Goal: Entertainment & Leisure: Consume media (video, audio)

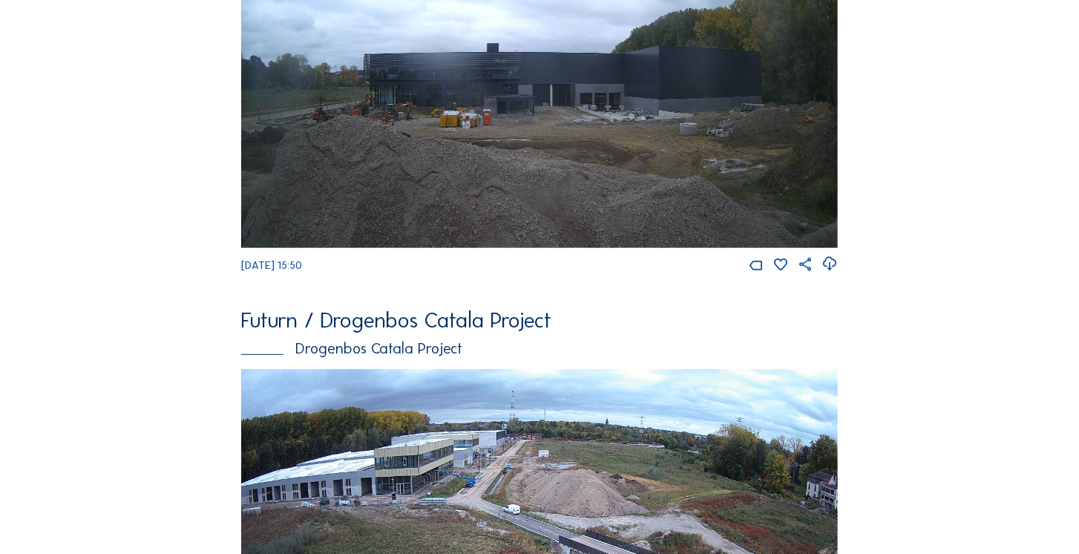
scroll to position [381, 0]
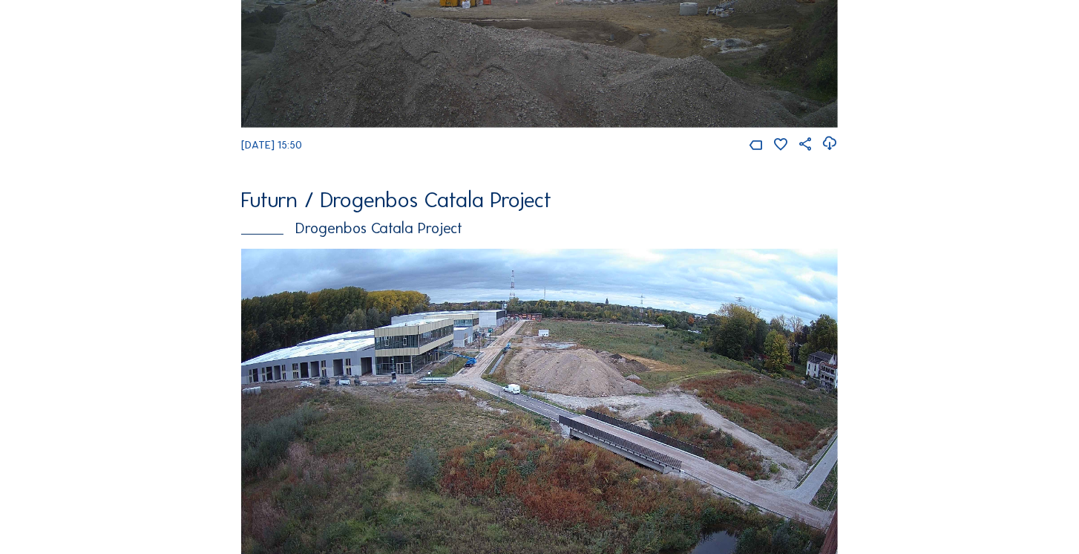
click at [452, 327] on img at bounding box center [539, 418] width 597 height 338
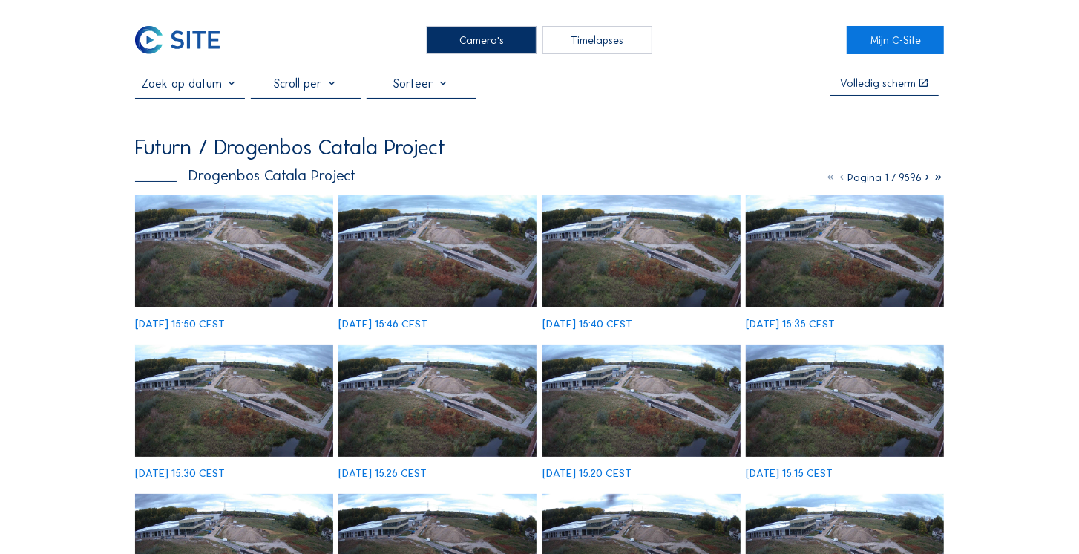
click at [183, 239] on img at bounding box center [234, 251] width 198 height 112
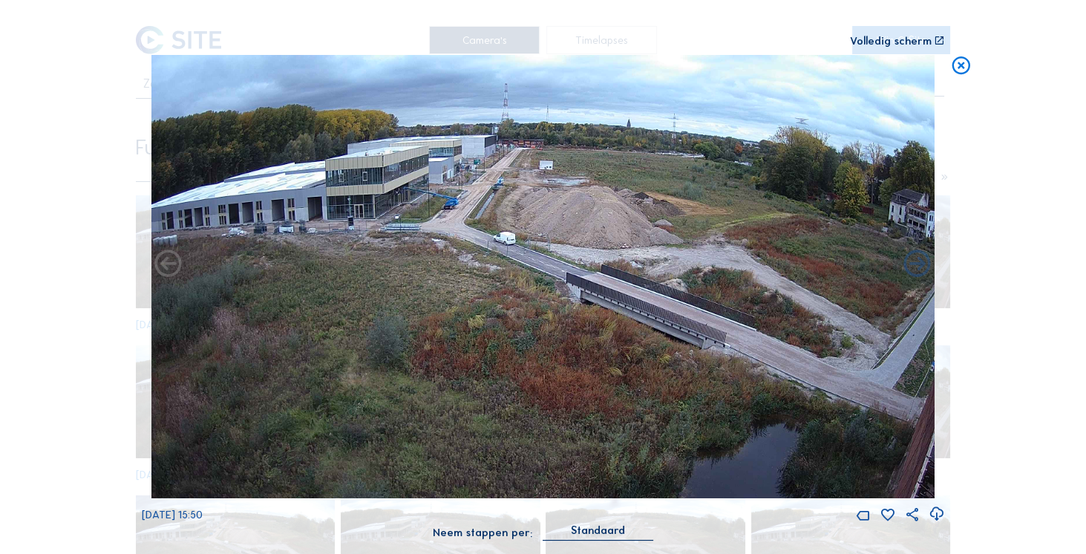
click at [952, 72] on icon at bounding box center [961, 66] width 22 height 22
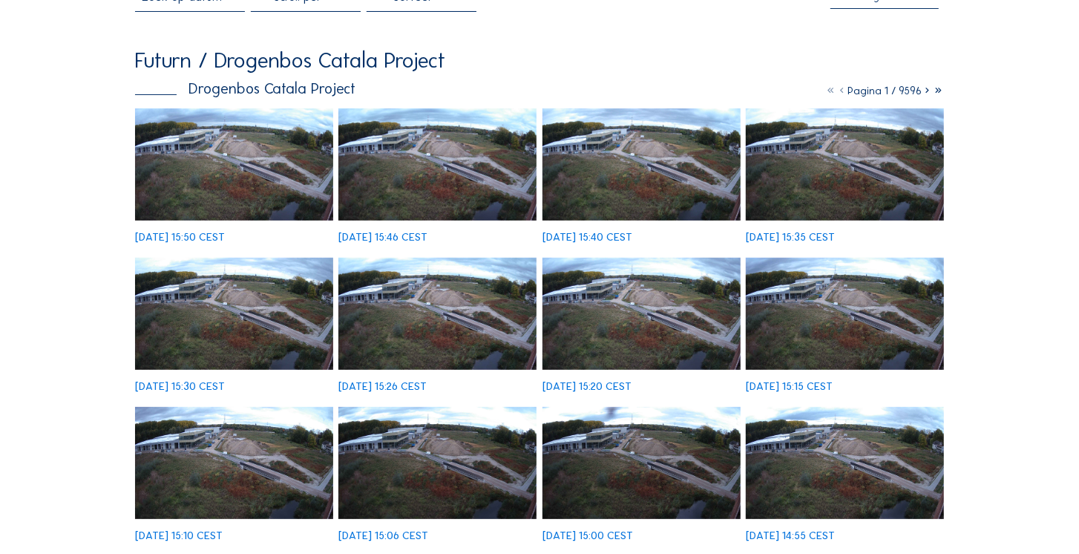
scroll to position [169, 0]
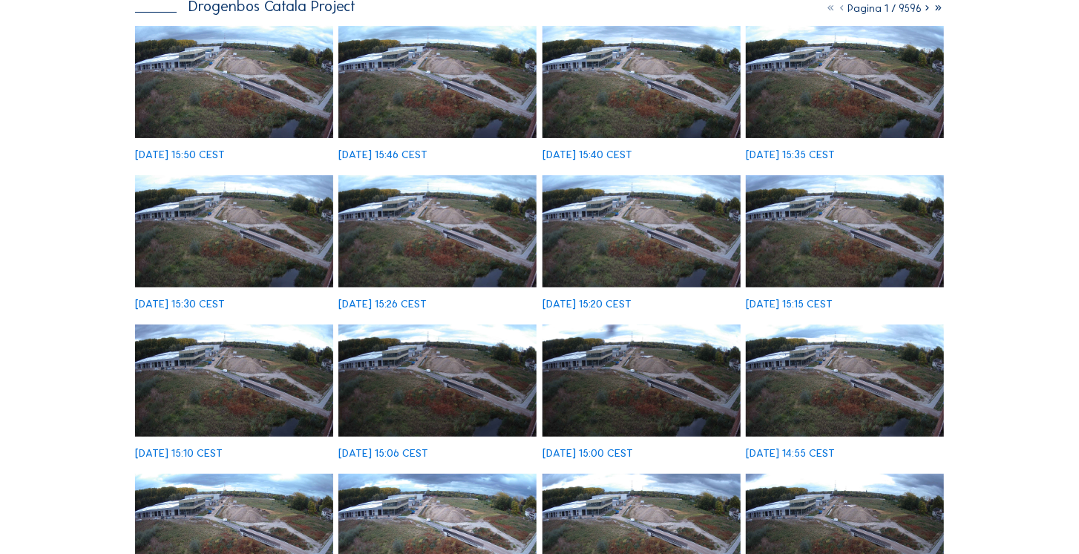
click at [924, 9] on icon at bounding box center [927, 7] width 11 height 13
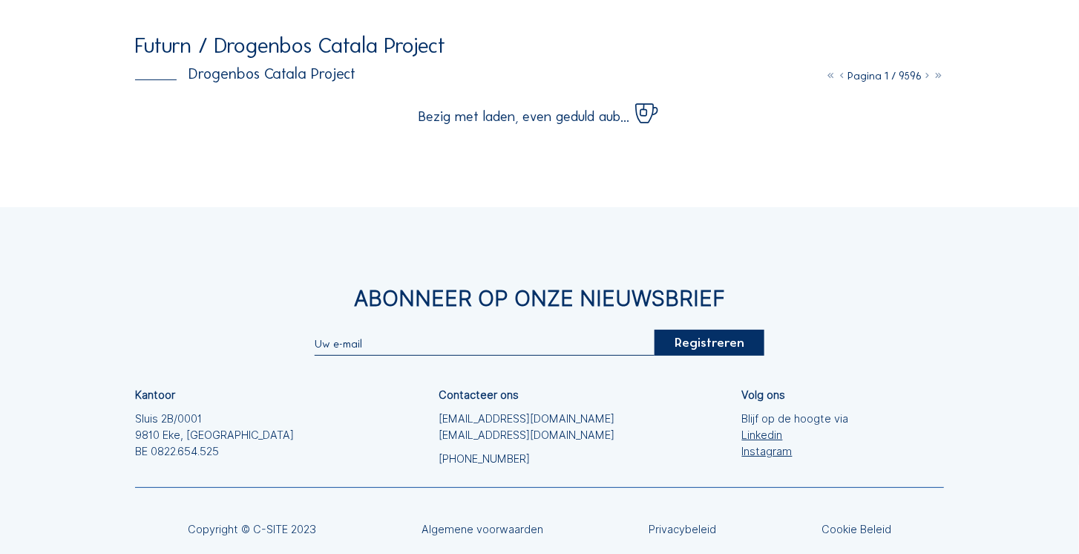
scroll to position [85, 0]
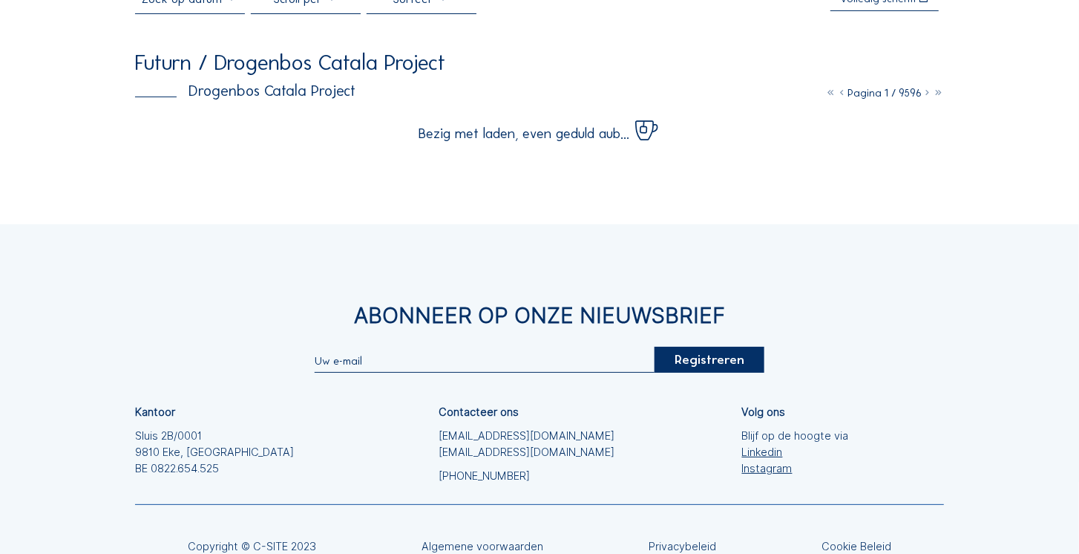
click at [925, 95] on icon at bounding box center [927, 92] width 11 height 13
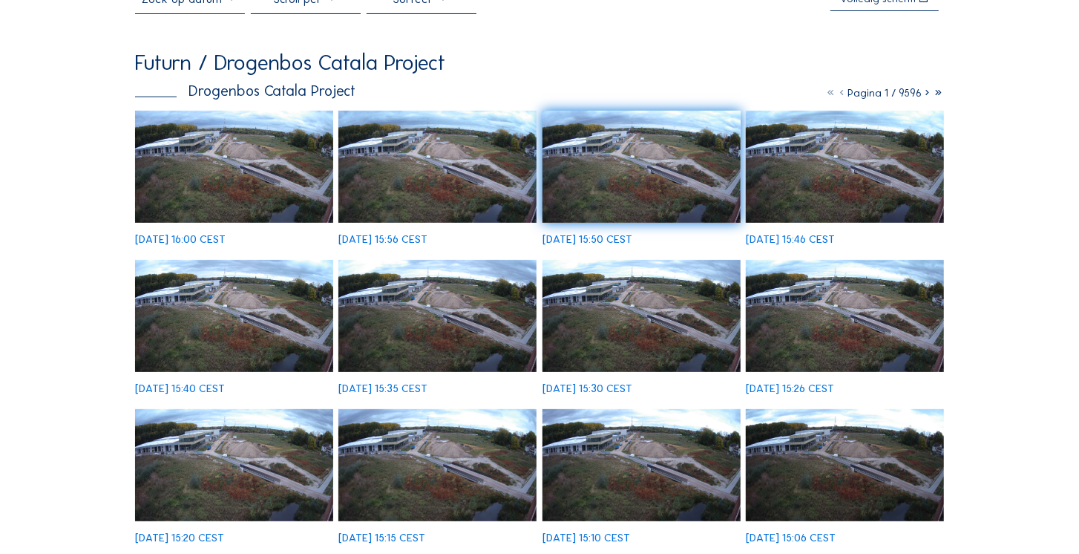
click at [923, 95] on icon at bounding box center [927, 92] width 11 height 13
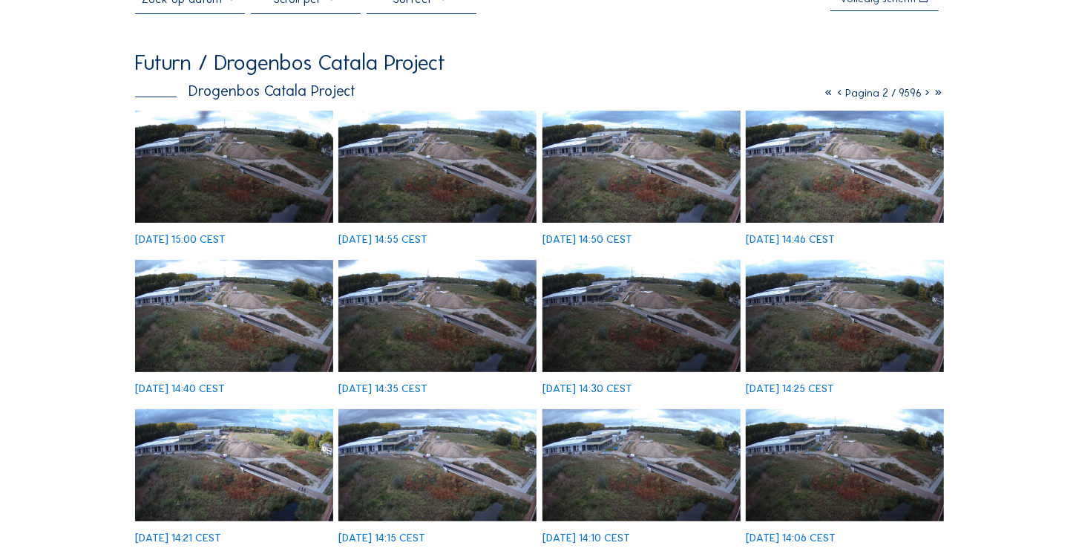
click at [925, 95] on icon at bounding box center [927, 92] width 11 height 13
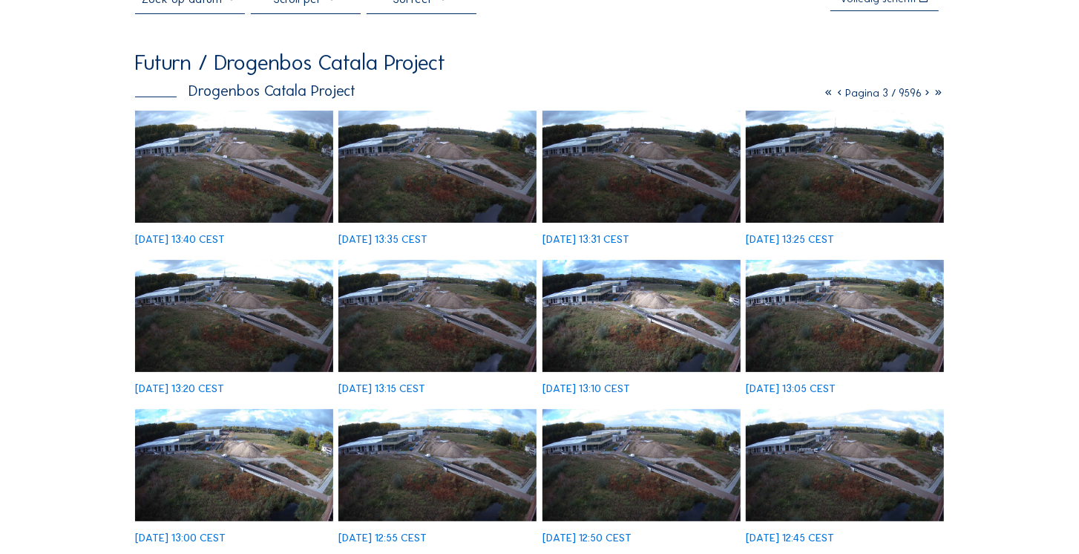
click at [925, 94] on icon at bounding box center [927, 92] width 11 height 13
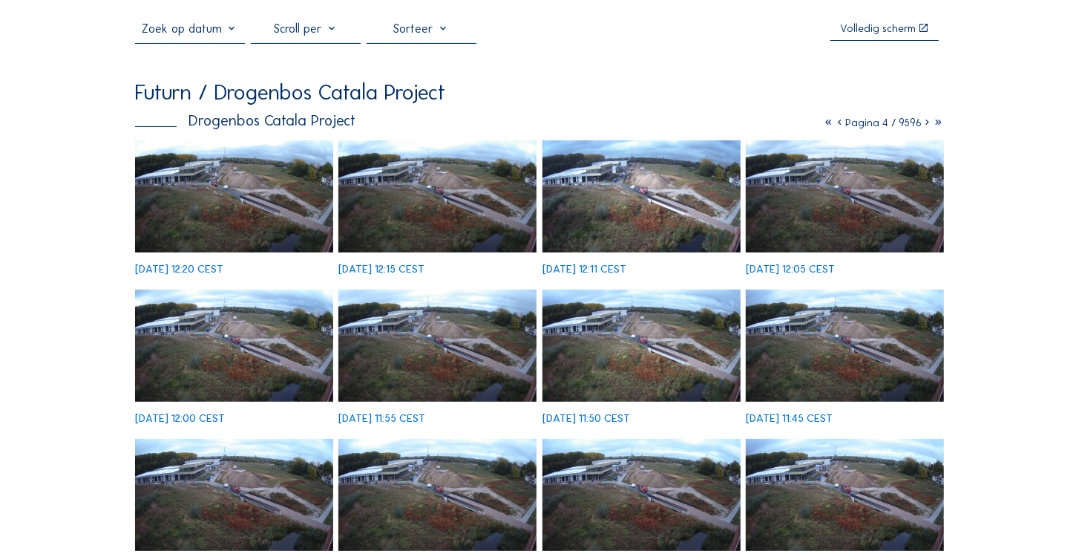
scroll to position [0, 0]
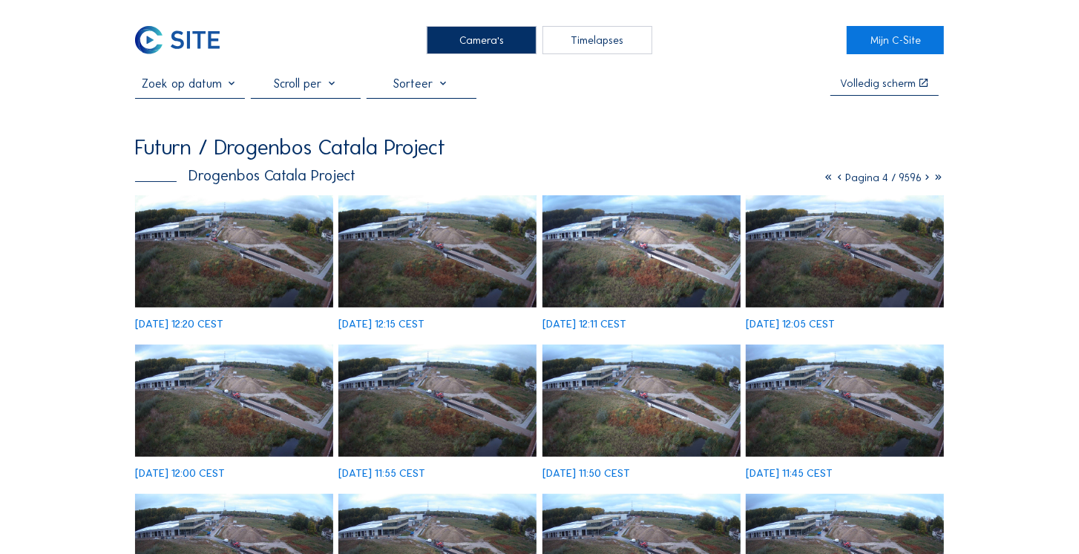
click at [927, 183] on icon at bounding box center [927, 177] width 11 height 13
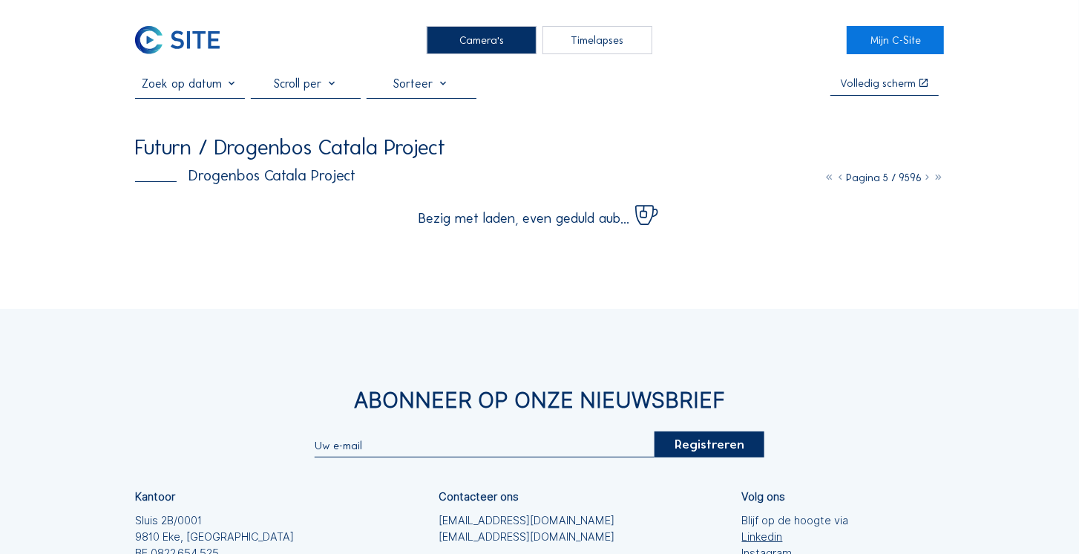
click at [927, 178] on icon at bounding box center [927, 177] width 11 height 13
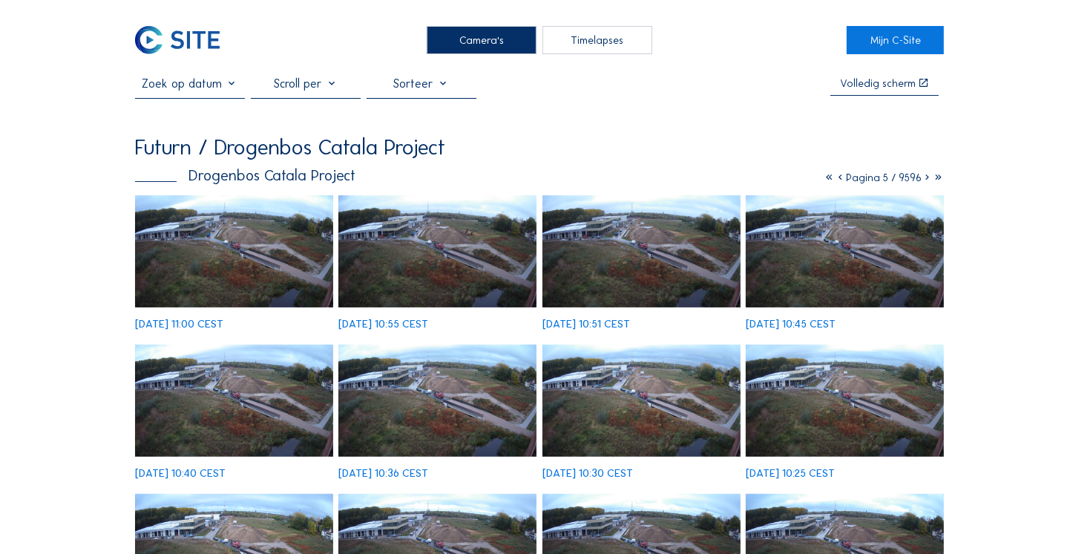
click at [927, 180] on icon at bounding box center [927, 177] width 11 height 13
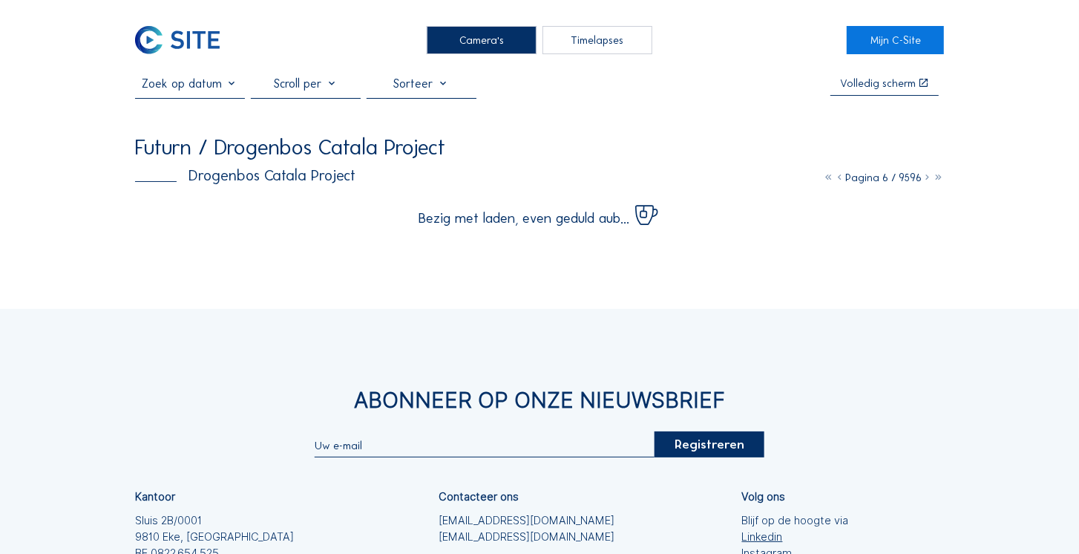
click at [927, 180] on icon at bounding box center [927, 177] width 11 height 13
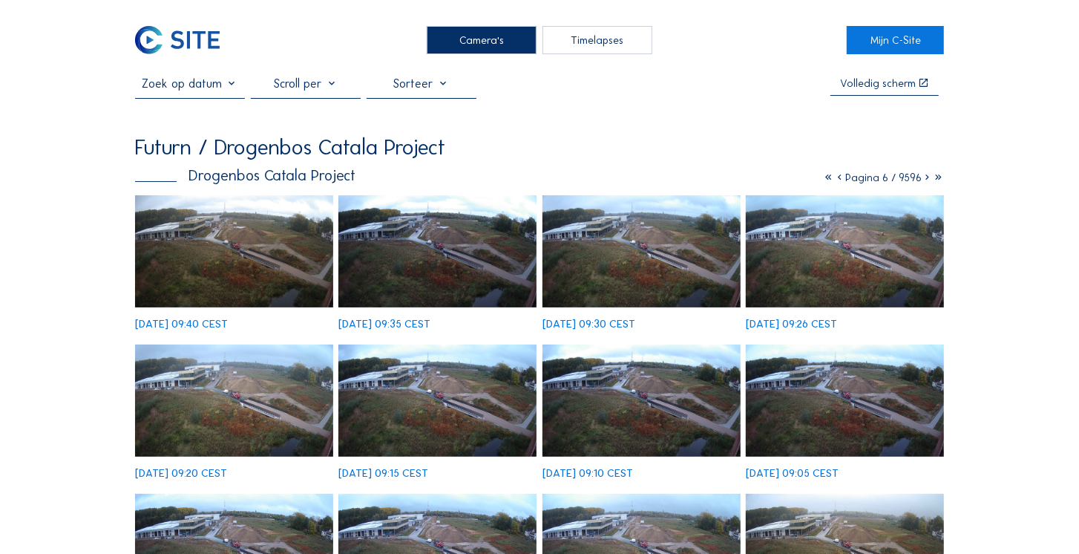
click at [938, 179] on icon at bounding box center [938, 177] width 11 height 13
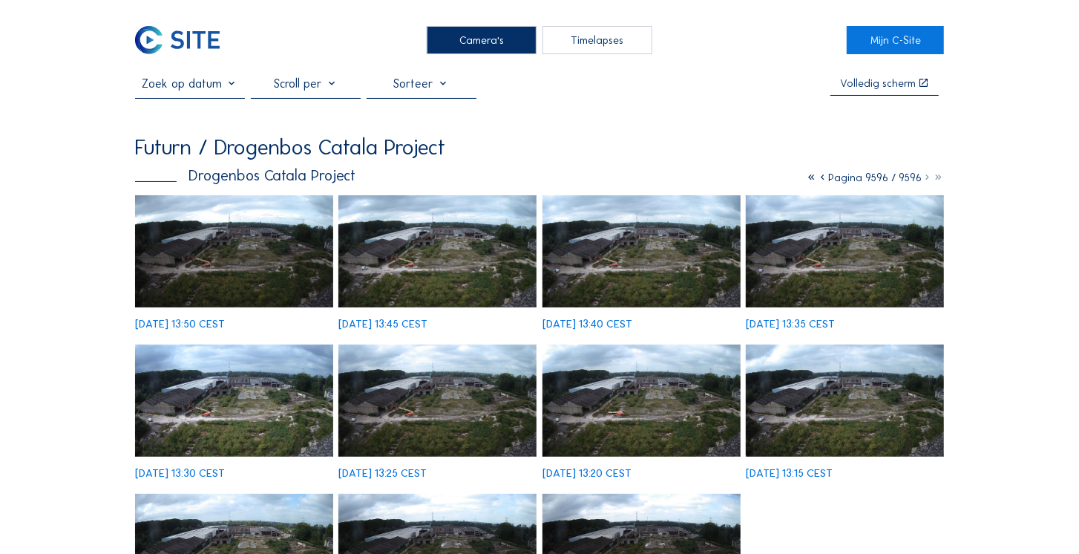
click at [597, 38] on div "Timelapses" at bounding box center [598, 40] width 110 height 28
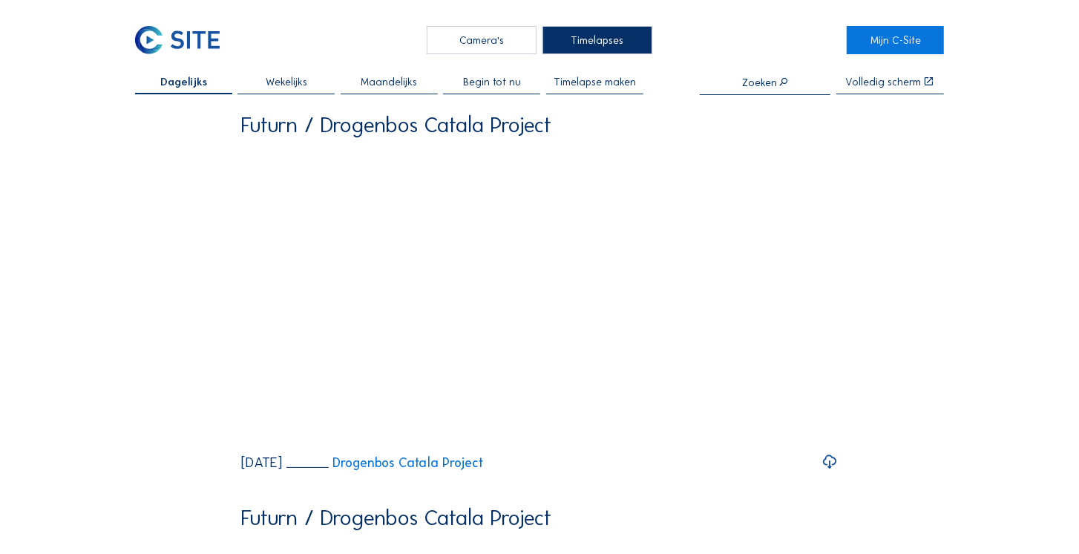
click at [494, 86] on span "Begin tot nu" at bounding box center [492, 81] width 58 height 11
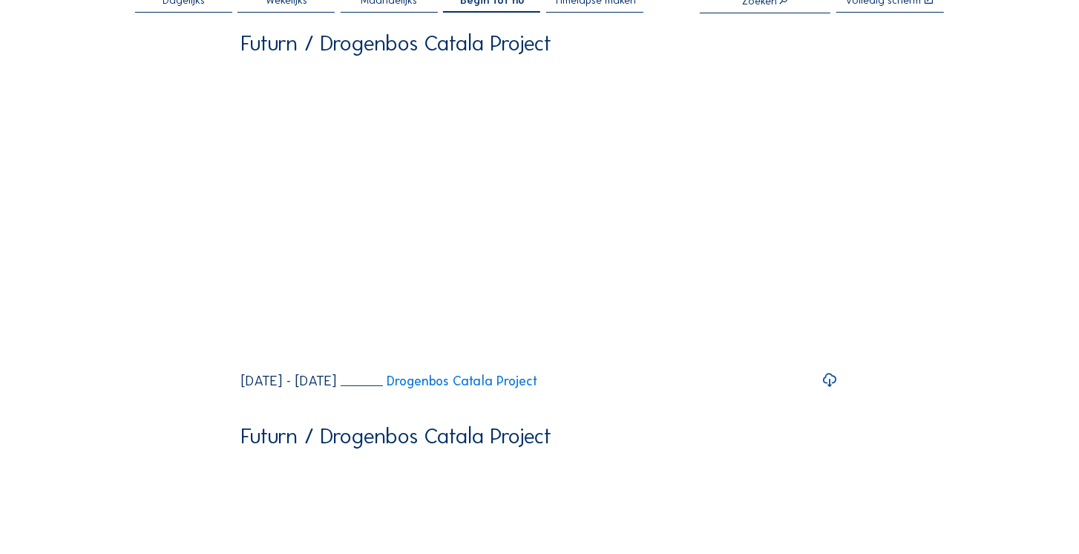
scroll to position [85, 0]
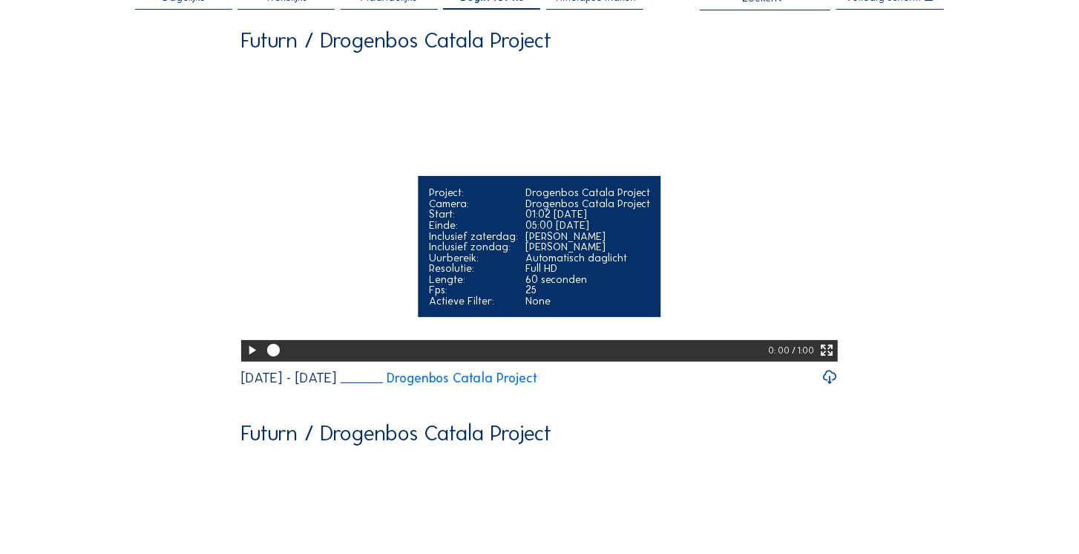
click at [249, 359] on icon at bounding box center [251, 350] width 15 height 18
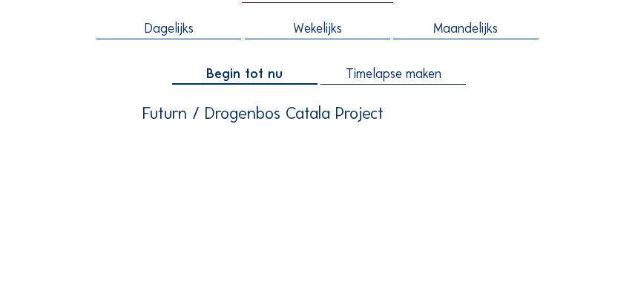
scroll to position [87, 0]
